Goal: Task Accomplishment & Management: Manage account settings

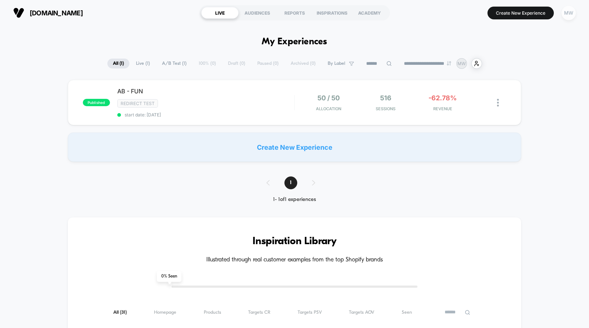
click at [563, 15] on div "MW" at bounding box center [568, 13] width 14 height 14
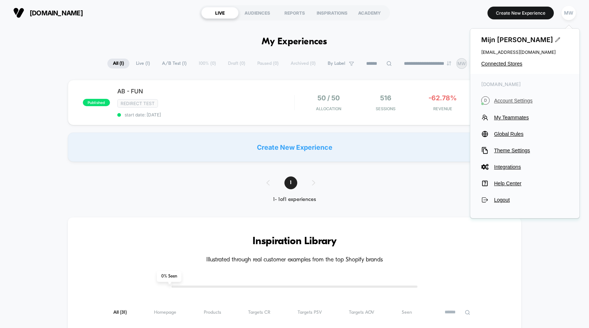
click at [506, 103] on span "Account Settings" at bounding box center [531, 101] width 74 height 6
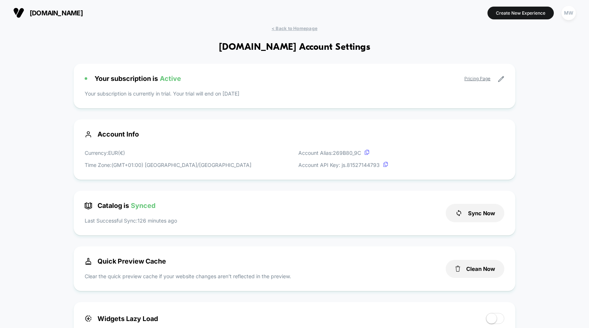
scroll to position [99, 0]
click at [373, 91] on div "Your subscription is Active Pricing Page Your subscription is currently in tria…" at bounding box center [294, 86] width 441 height 45
click at [283, 85] on div "Your subscription is Active Pricing Page Your subscription is currently in tria…" at bounding box center [294, 86] width 441 height 45
drag, startPoint x: 255, startPoint y: 94, endPoint x: 81, endPoint y: 93, distance: 174.0
click at [81, 93] on div "Your subscription is Active Pricing Page Your subscription is currently in tria…" at bounding box center [294, 86] width 441 height 45
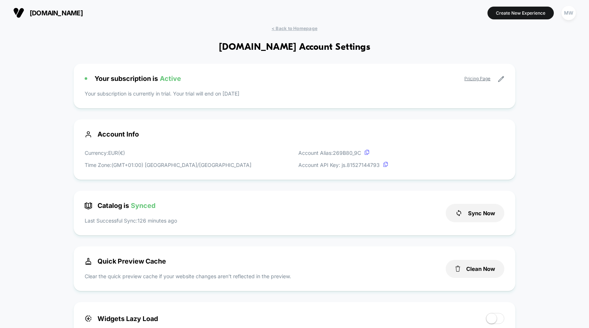
scroll to position [0, 0]
click at [334, 101] on div "Your subscription is Active Pricing Page Your subscription is currently in tria…" at bounding box center [294, 86] width 441 height 45
click at [500, 79] on icon at bounding box center [500, 79] width 5 height 5
click at [501, 78] on icon at bounding box center [500, 79] width 7 height 7
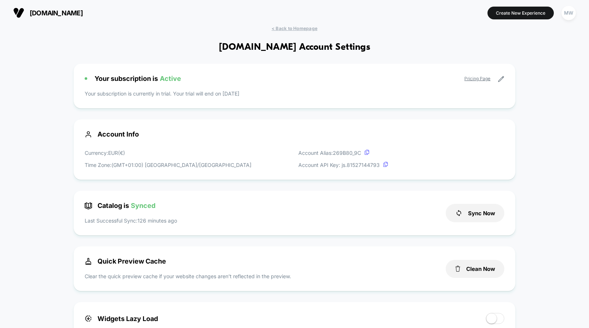
click at [500, 79] on icon at bounding box center [500, 79] width 7 height 7
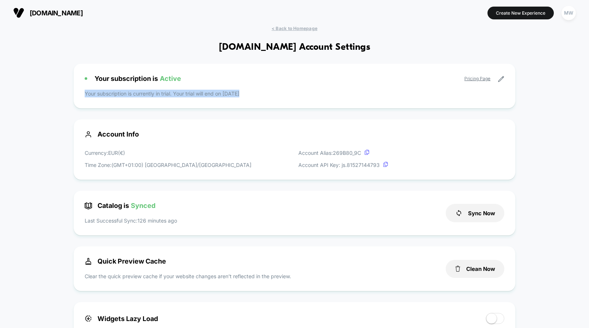
click at [500, 79] on icon at bounding box center [500, 79] width 7 height 7
click at [485, 78] on link "Pricing Page" at bounding box center [477, 78] width 26 height 5
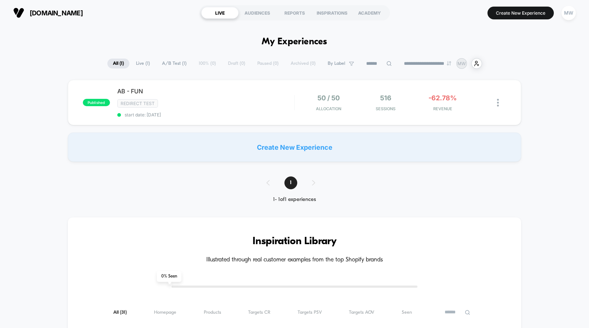
type input "***"
click at [324, 98] on span "50 / 50" at bounding box center [328, 98] width 22 height 8
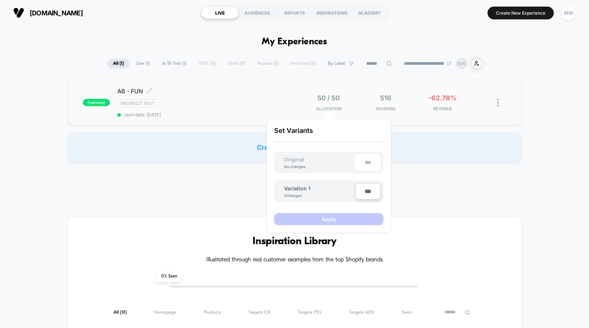
click at [269, 98] on div "AB - FUN Click to edit experience details Click to edit experience details Redi…" at bounding box center [205, 103] width 177 height 30
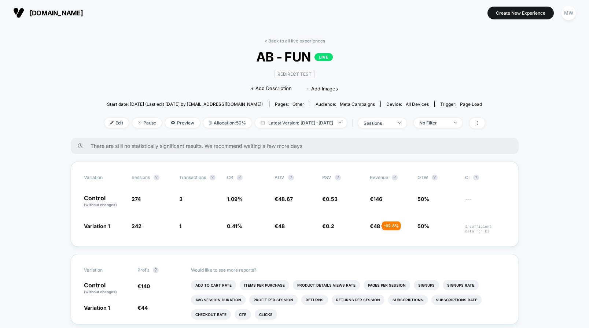
scroll to position [-1, 0]
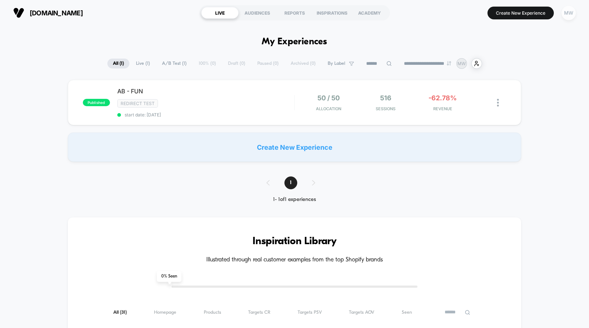
click at [567, 16] on div "MW" at bounding box center [568, 13] width 14 height 14
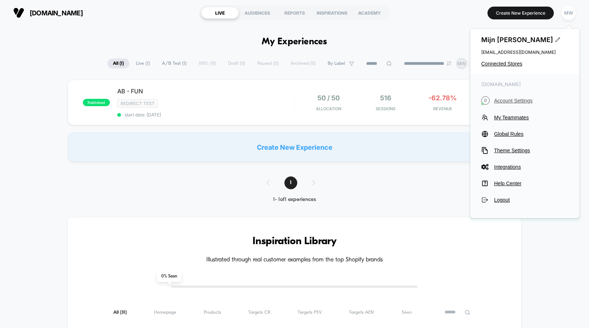
click at [503, 100] on span "Account Settings" at bounding box center [531, 101] width 74 height 6
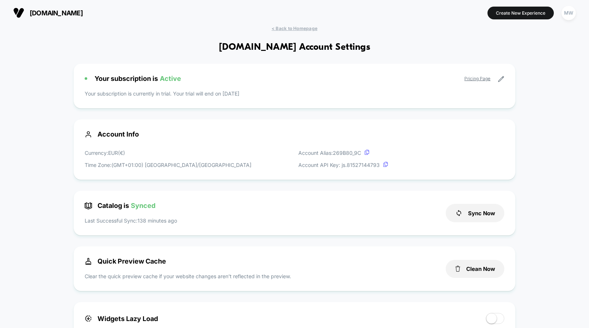
scroll to position [99, 0]
click at [483, 78] on link "Pricing Page" at bounding box center [477, 78] width 26 height 5
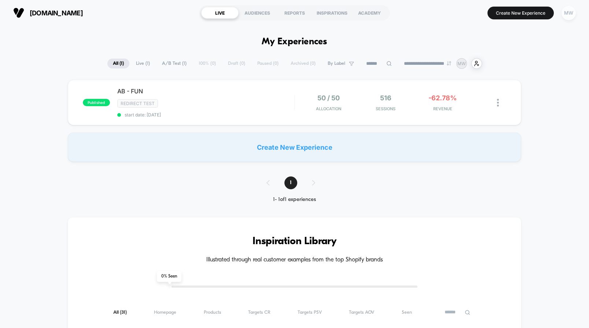
click at [564, 14] on div "MW" at bounding box center [568, 13] width 14 height 14
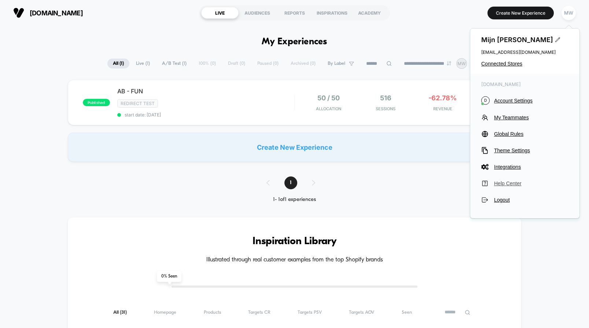
click at [504, 182] on span "Help Center" at bounding box center [531, 184] width 74 height 6
click at [504, 134] on span "Global Rules" at bounding box center [531, 134] width 74 height 6
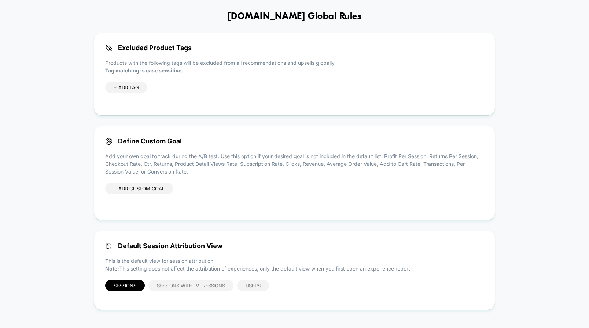
scroll to position [31, 0]
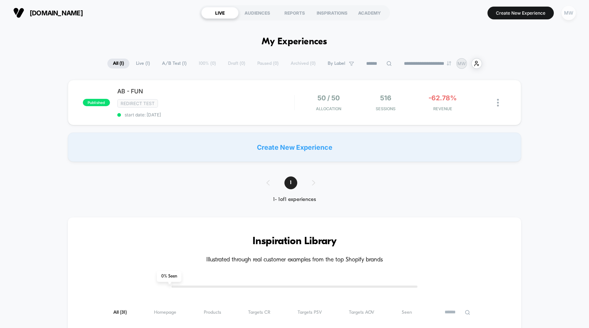
click at [566, 10] on div "MW" at bounding box center [568, 13] width 14 height 14
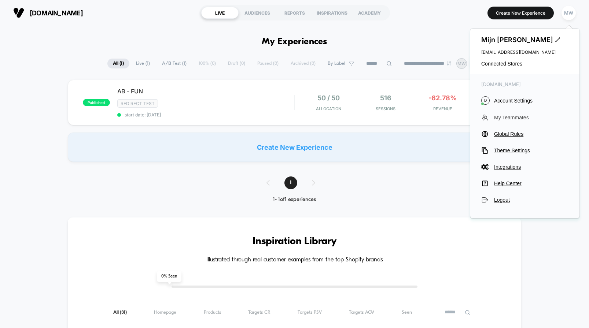
click at [504, 119] on span "My Teammates" at bounding box center [531, 118] width 74 height 6
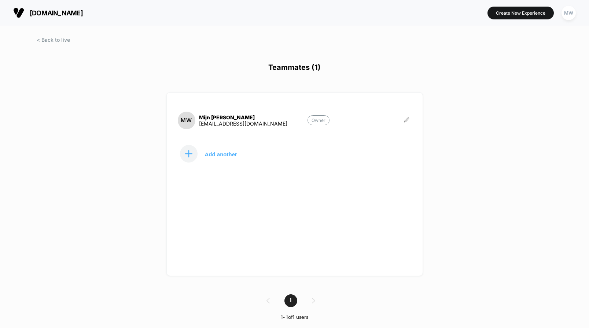
click at [407, 121] on icon at bounding box center [406, 119] width 5 height 5
click at [402, 175] on div "MW Mijn winkel info@dreamcare.store Owner Add another" at bounding box center [294, 184] width 256 height 184
click at [41, 40] on span at bounding box center [53, 40] width 33 height 6
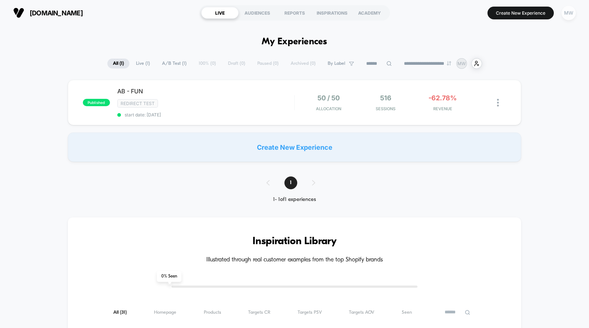
click at [564, 14] on div "MW" at bounding box center [568, 13] width 14 height 14
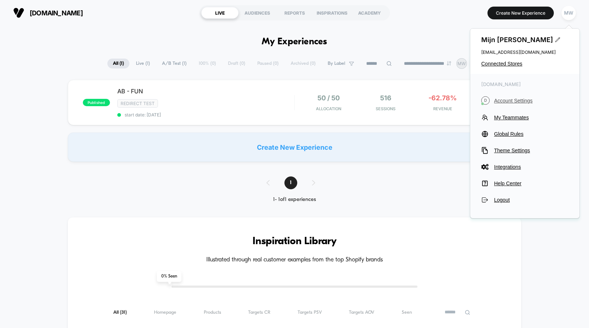
click at [511, 99] on span "Account Settings" at bounding box center [531, 101] width 74 height 6
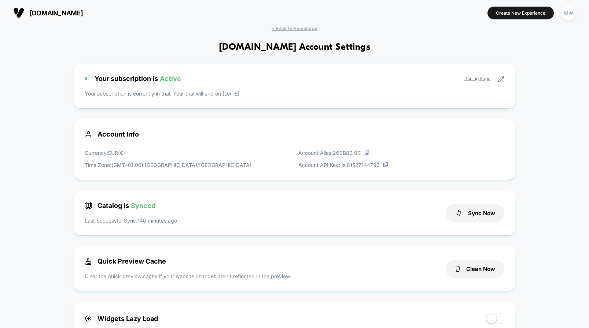
click at [474, 81] on link "Pricing Page" at bounding box center [477, 78] width 26 height 5
